Goal: Transaction & Acquisition: Purchase product/service

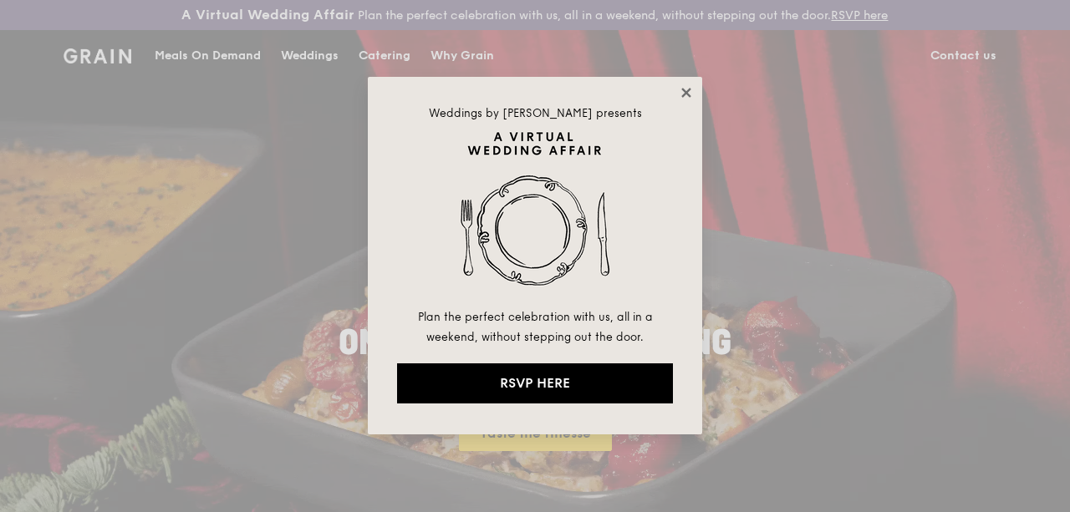
click at [689, 91] on icon at bounding box center [685, 92] width 9 height 9
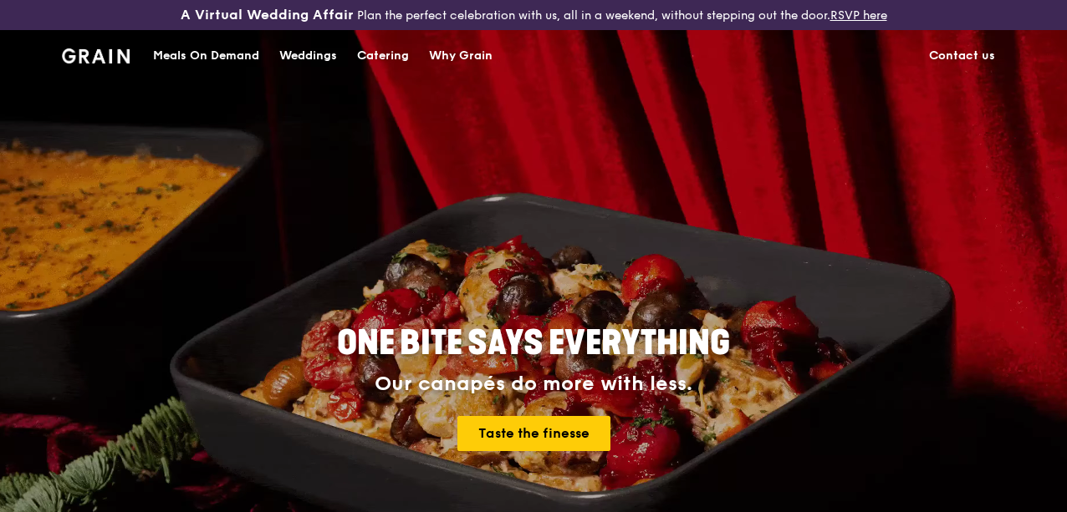
click at [398, 74] on div "Catering" at bounding box center [383, 56] width 52 height 50
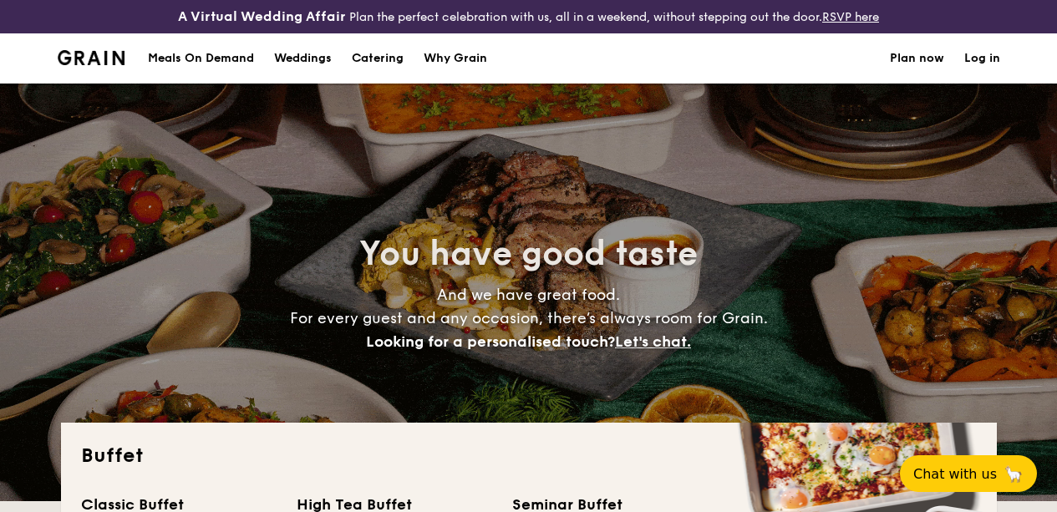
select select
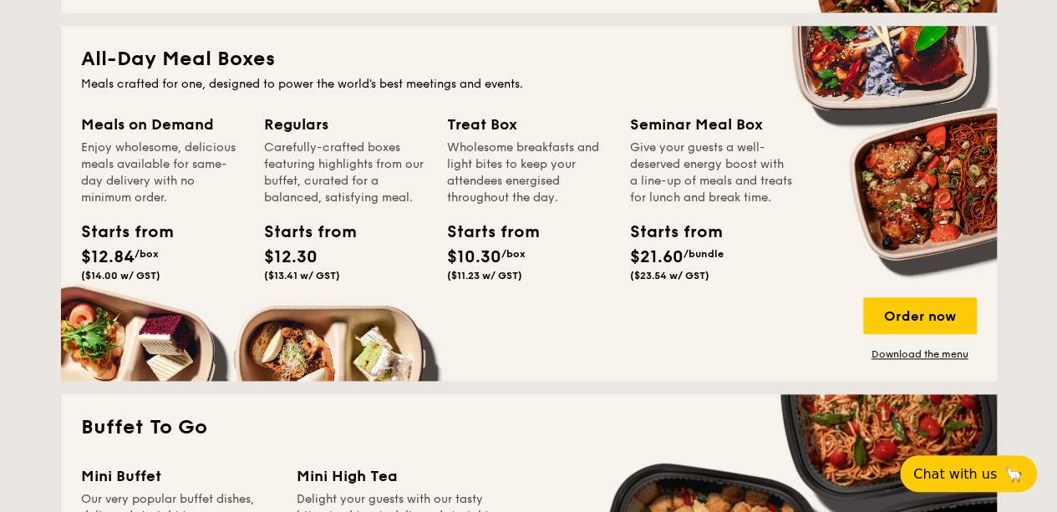
scroll to position [849, 0]
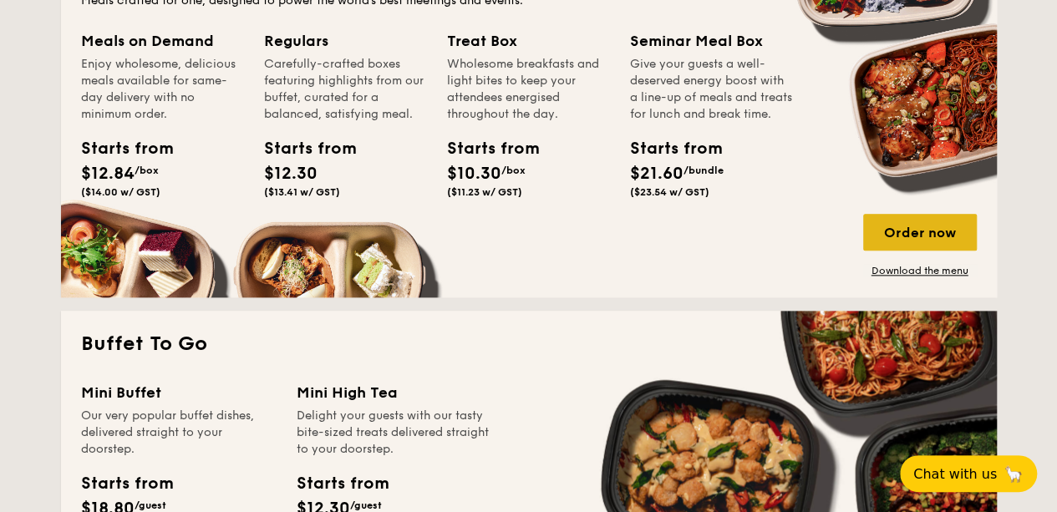
click at [912, 240] on div "Order now" at bounding box center [920, 232] width 114 height 37
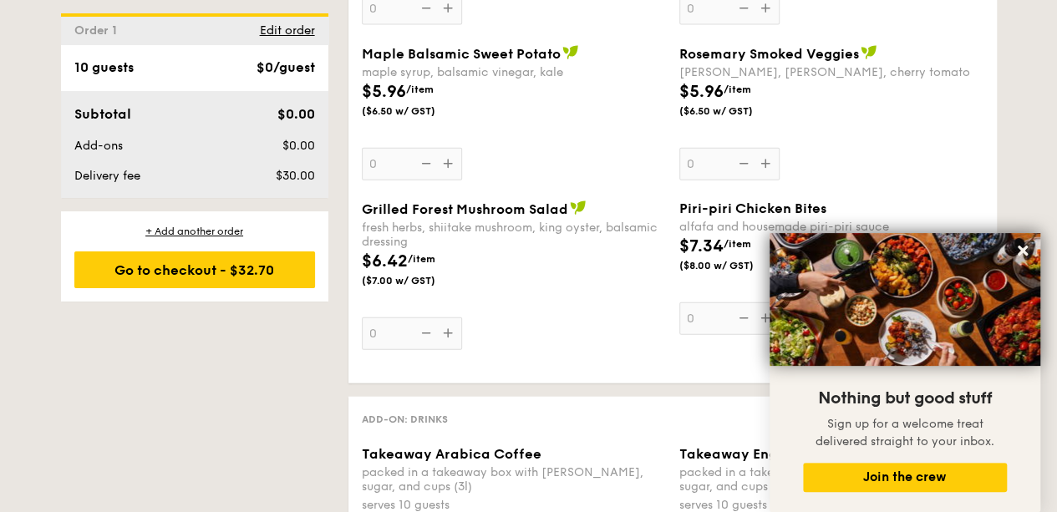
scroll to position [1843, 0]
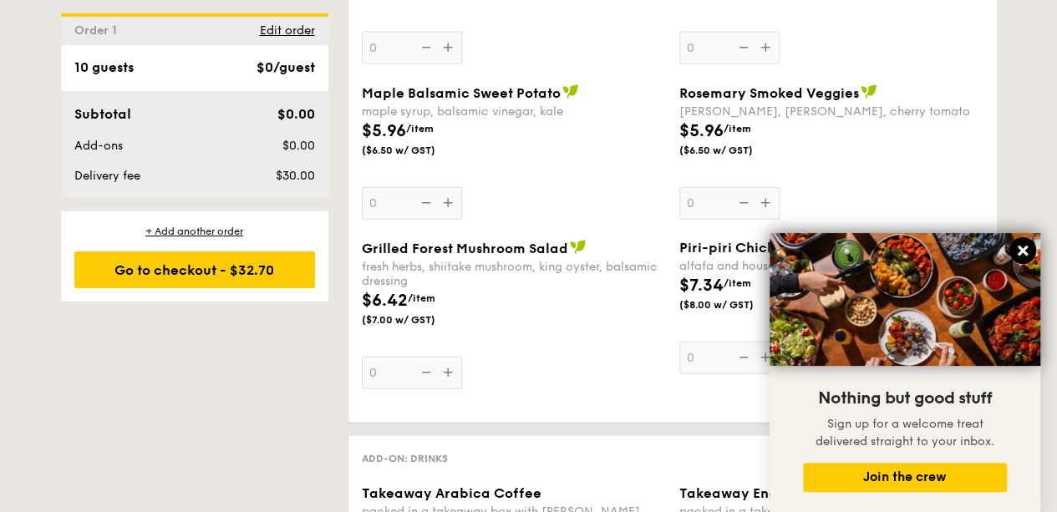
click at [1030, 251] on button at bounding box center [1023, 250] width 27 height 27
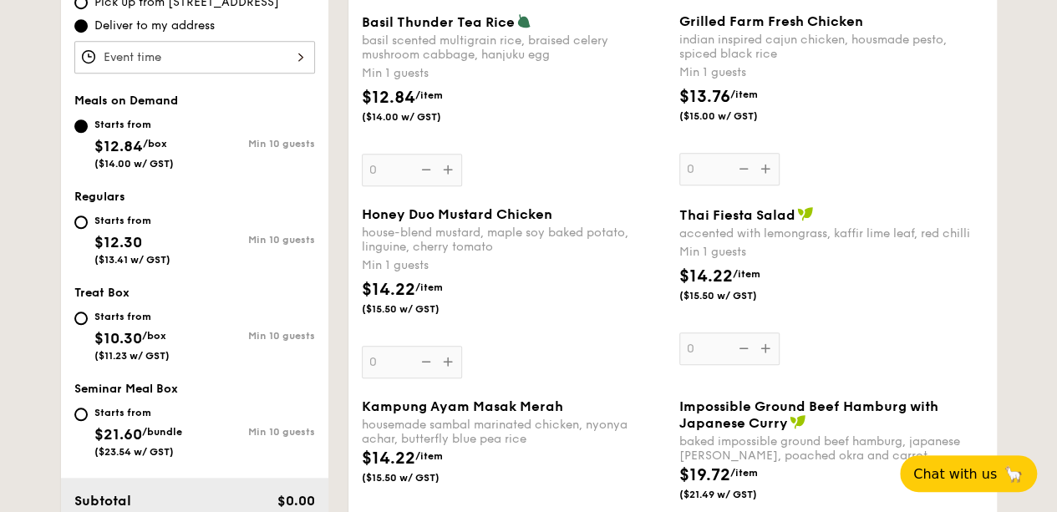
scroll to position [604, 0]
